Goal: Task Accomplishment & Management: Manage account settings

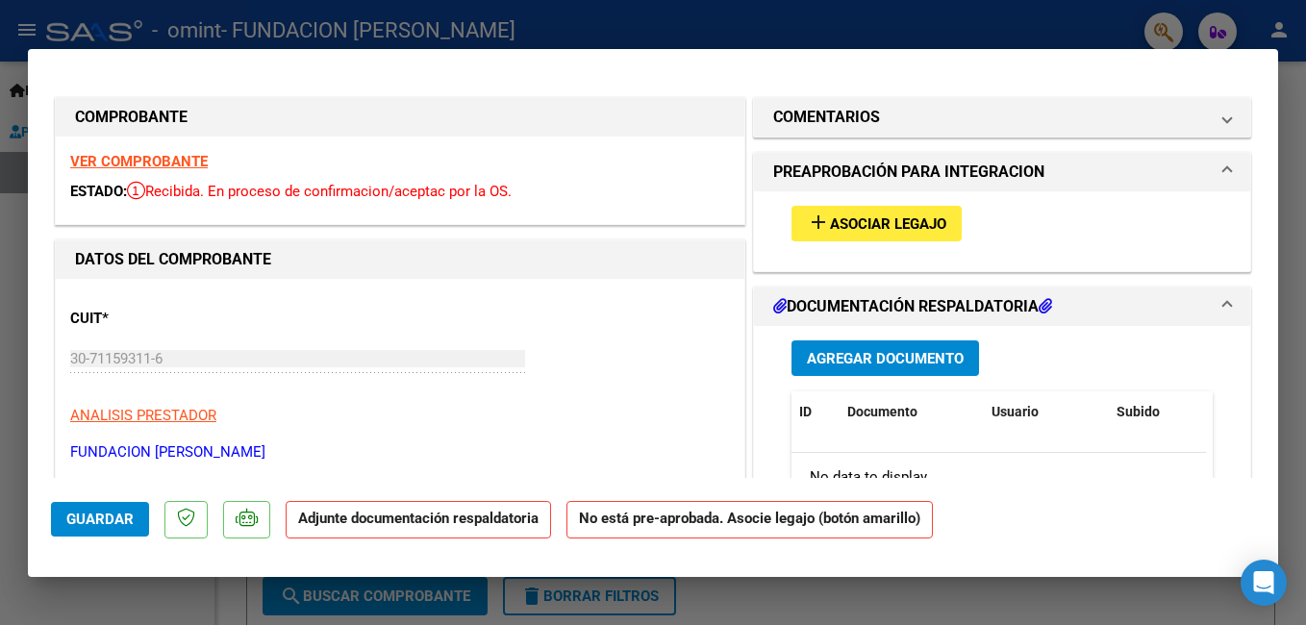
click at [88, 604] on div at bounding box center [653, 312] width 1306 height 625
type input "$ 0,00"
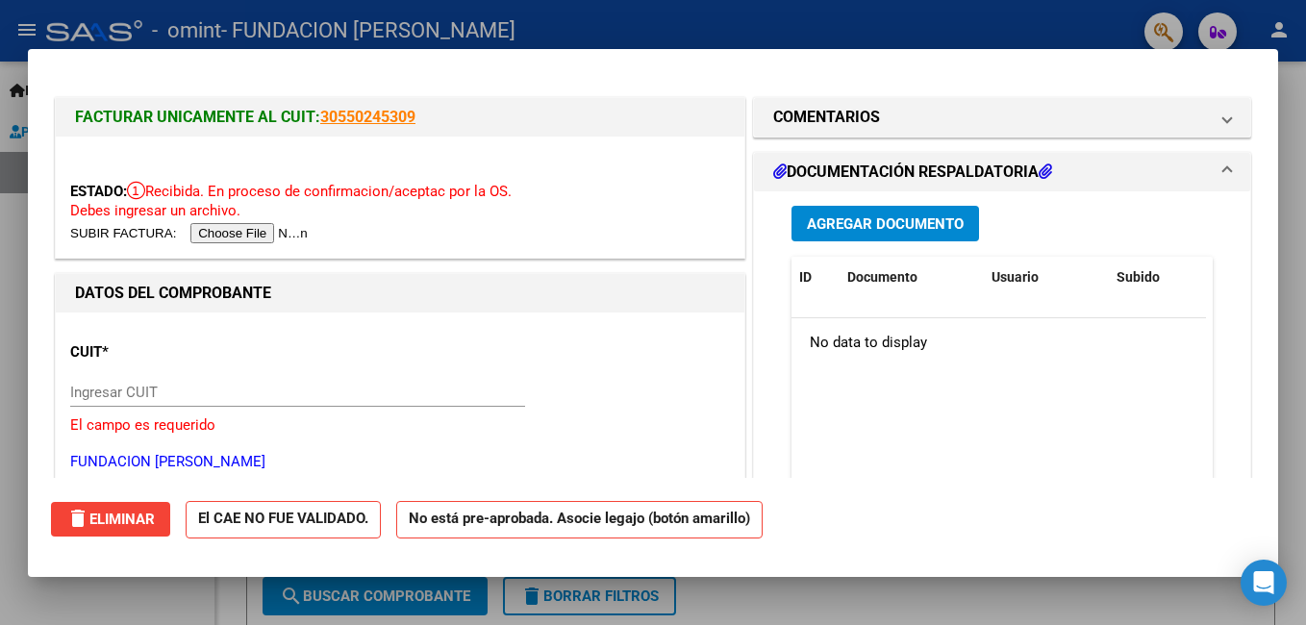
click at [88, 604] on div at bounding box center [653, 312] width 1306 height 625
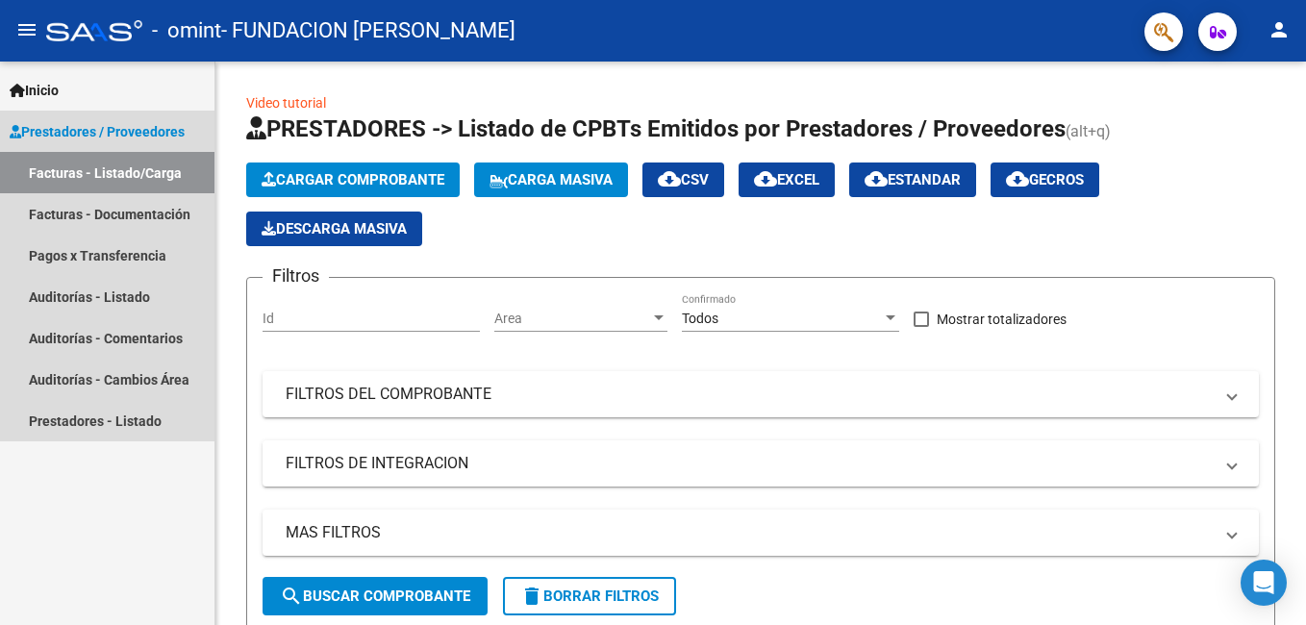
click at [64, 130] on span "Prestadores / Proveedores" at bounding box center [97, 131] width 175 height 21
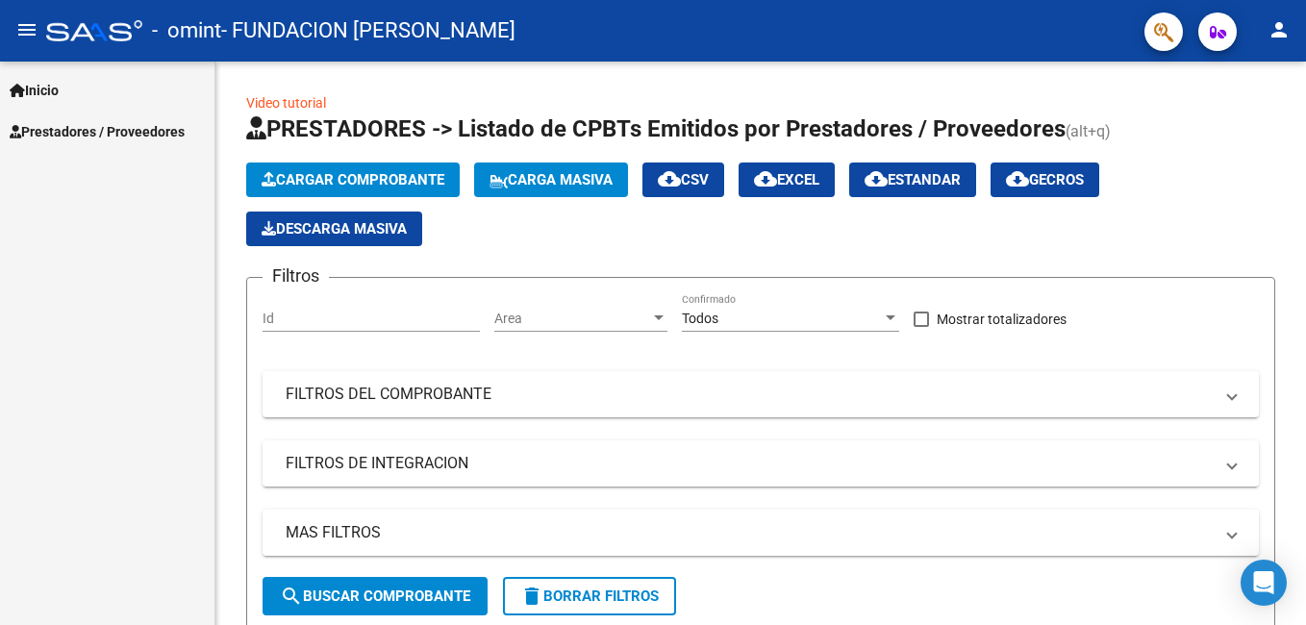
click at [147, 138] on span "Prestadores / Proveedores" at bounding box center [97, 131] width 175 height 21
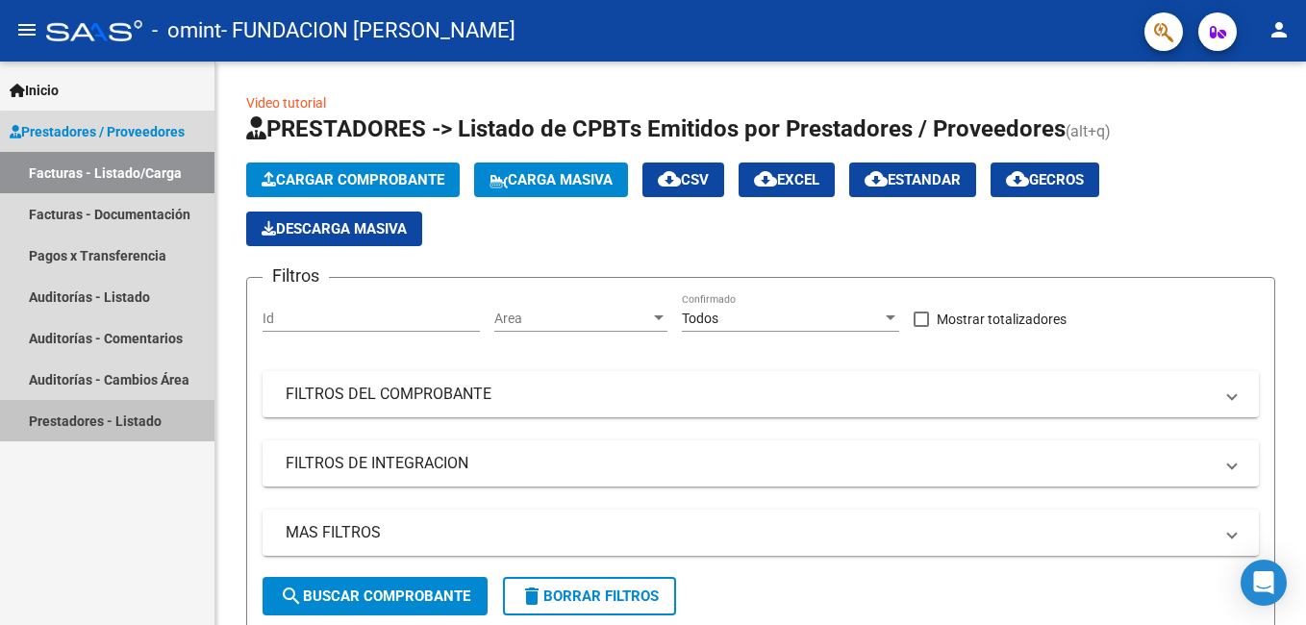
click at [115, 424] on link "Prestadores - Listado" at bounding box center [107, 420] width 214 height 41
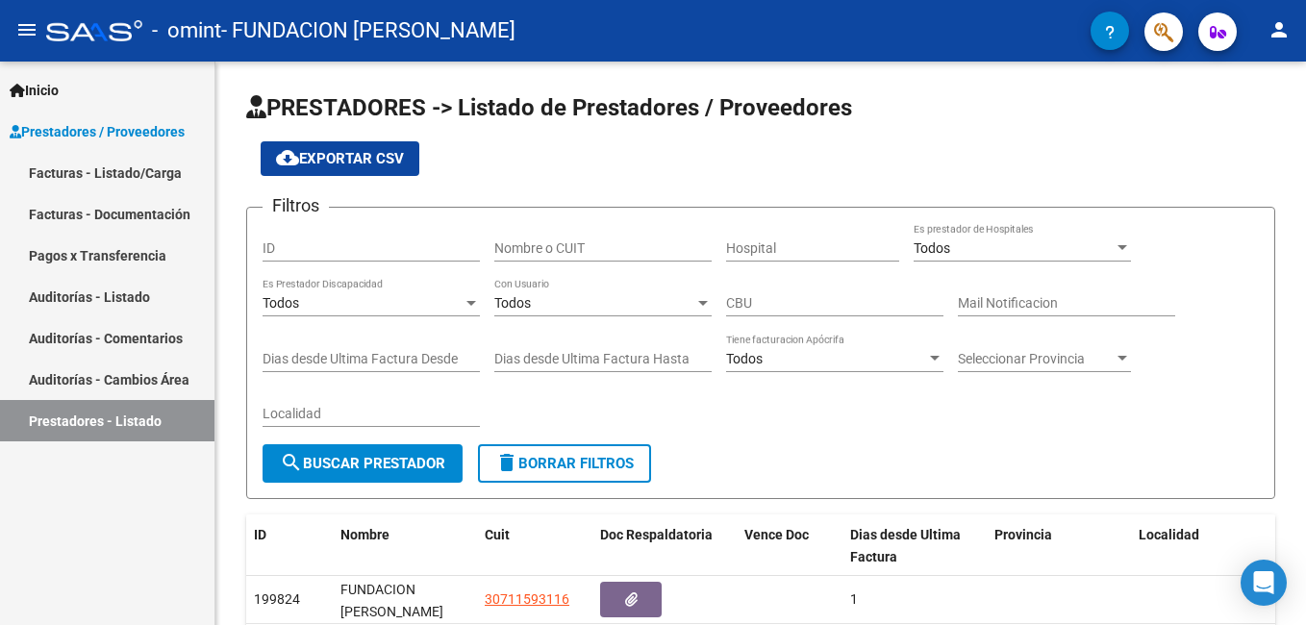
click at [1271, 32] on mat-icon "person" at bounding box center [1278, 29] width 23 height 23
click at [1271, 32] on body "menu - omint - FUNDACION [PERSON_NAME] person Inicio Instructivos Contacto OS P…" at bounding box center [653, 312] width 1306 height 625
click at [1271, 32] on div at bounding box center [653, 312] width 1306 height 625
click at [1271, 32] on mat-icon "person" at bounding box center [1278, 29] width 23 height 23
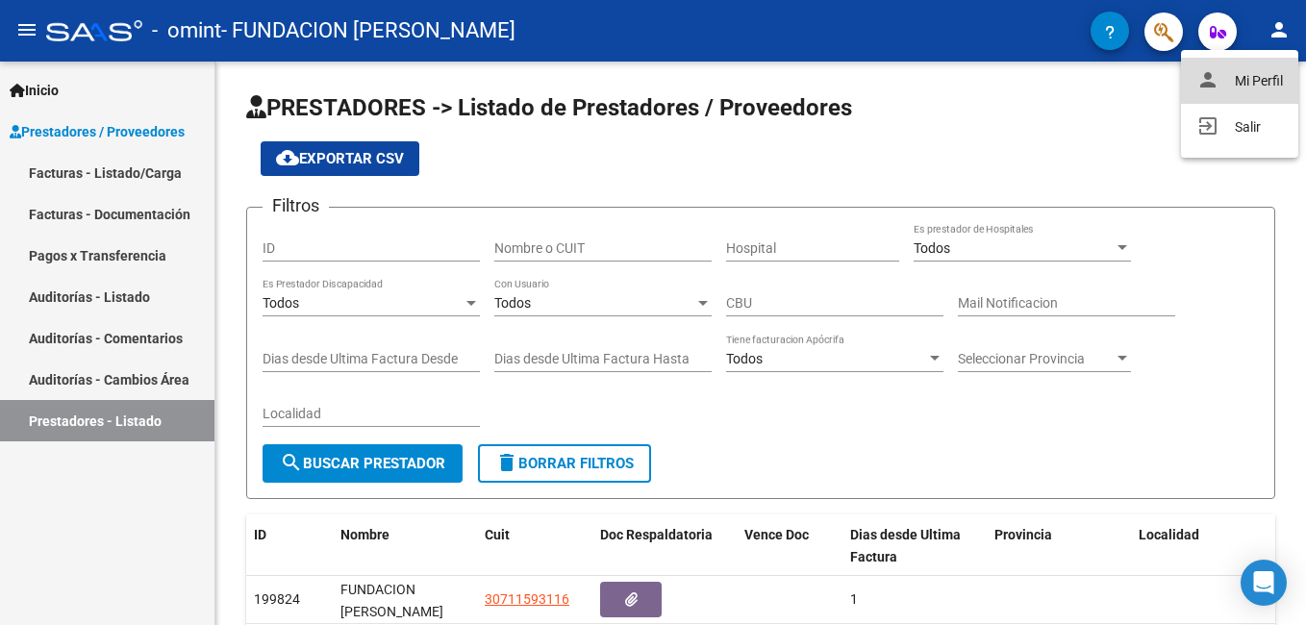
click at [1251, 79] on button "person Mi Perfil" at bounding box center [1239, 81] width 117 height 46
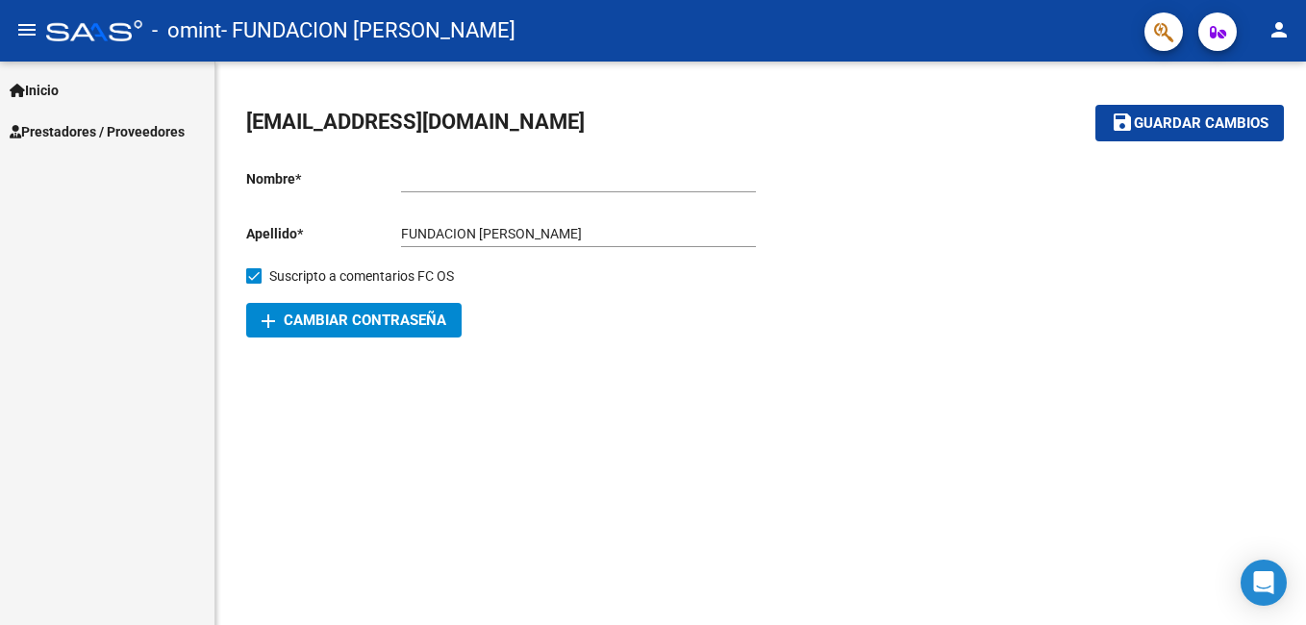
click at [485, 460] on mat-sidenav-content "[EMAIL_ADDRESS][DOMAIN_NAME] save Guardar cambios Nombre * Ingresar nombre Apel…" at bounding box center [760, 343] width 1090 height 563
click at [111, 256] on div "Inicio Instructivos Contacto OS Prestadores / Proveedores Facturas - Listado/Ca…" at bounding box center [107, 343] width 214 height 563
